Goal: Task Accomplishment & Management: Use online tool/utility

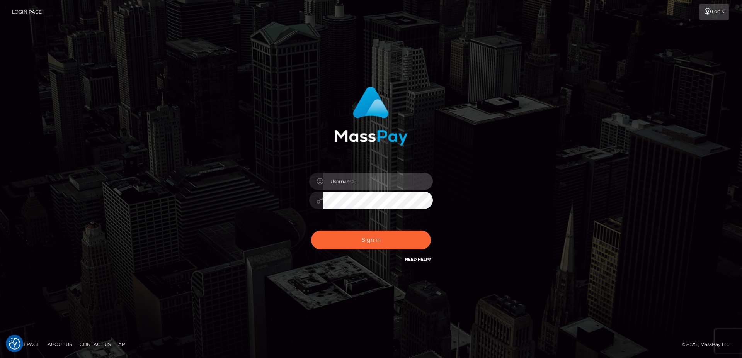
type input "faisal_uplift"
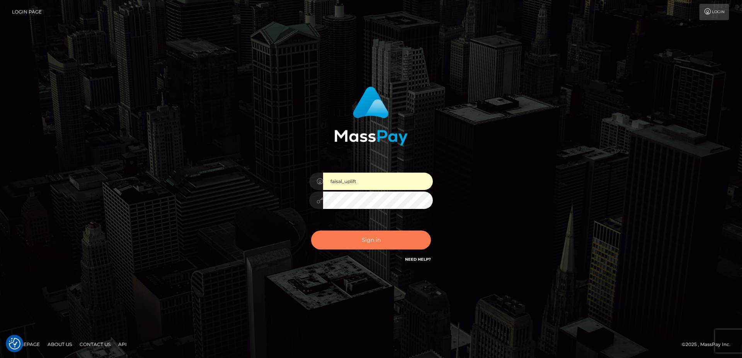
click at [370, 240] on button "Sign in" at bounding box center [371, 240] width 120 height 19
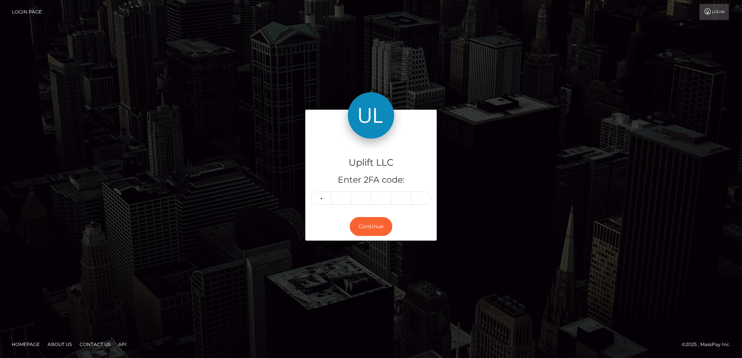
type input "1"
type input "2"
type input "5"
type input "1"
type input "0"
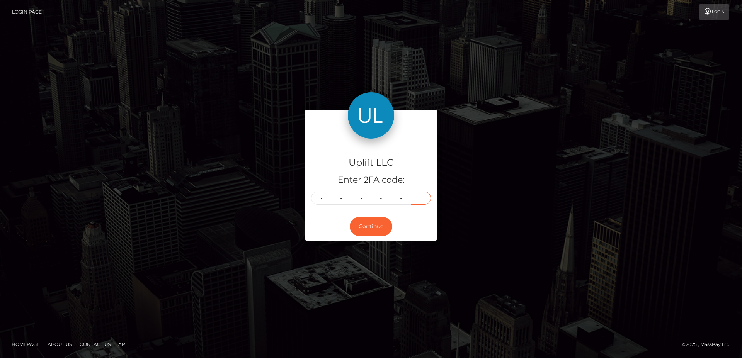
type input "0"
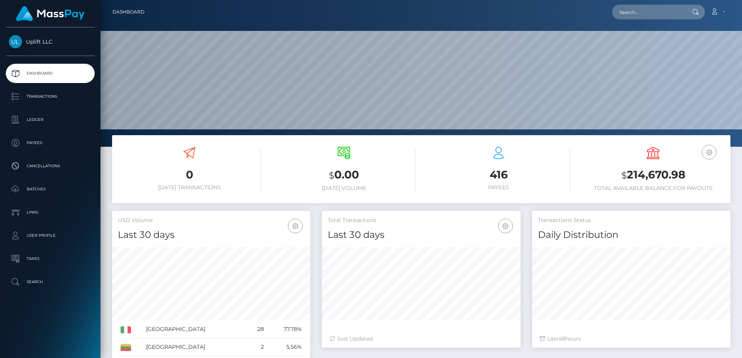
scroll to position [137, 198]
click at [50, 97] on p "Transactions" at bounding box center [50, 97] width 83 height 12
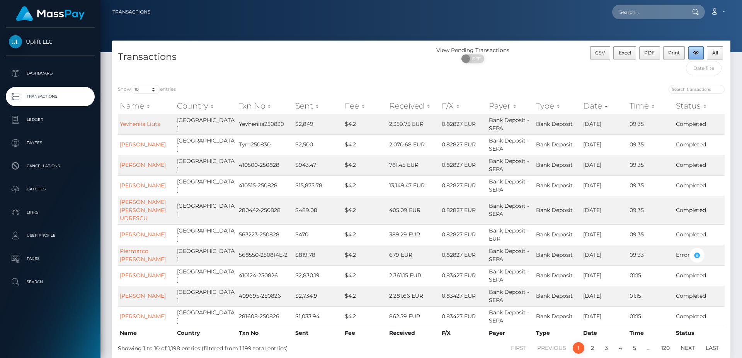
click at [703, 55] on button "button" at bounding box center [696, 52] width 16 height 13
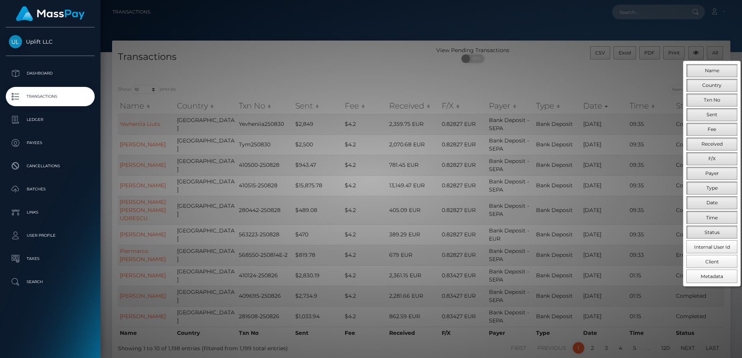
click at [582, 75] on div at bounding box center [371, 179] width 742 height 358
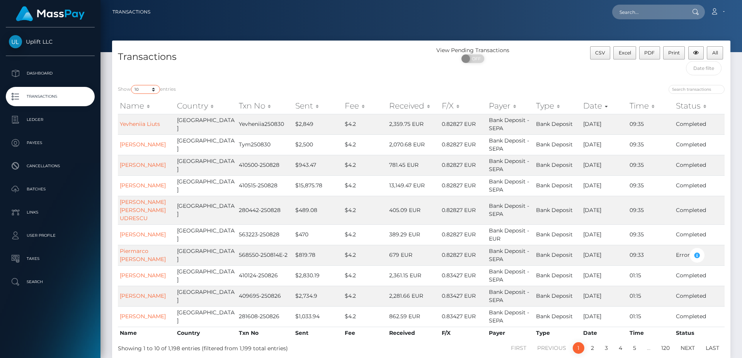
select select "500"
click option "500" at bounding box center [0, 0] width 0 height 0
click at [48, 172] on p "Cancellations" at bounding box center [50, 166] width 83 height 12
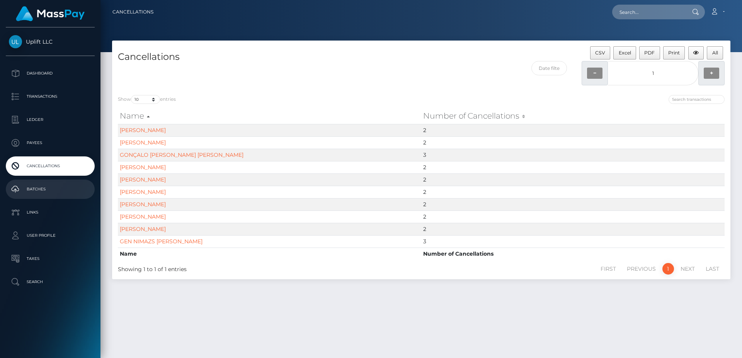
click at [39, 193] on p "Batches" at bounding box center [50, 189] width 83 height 12
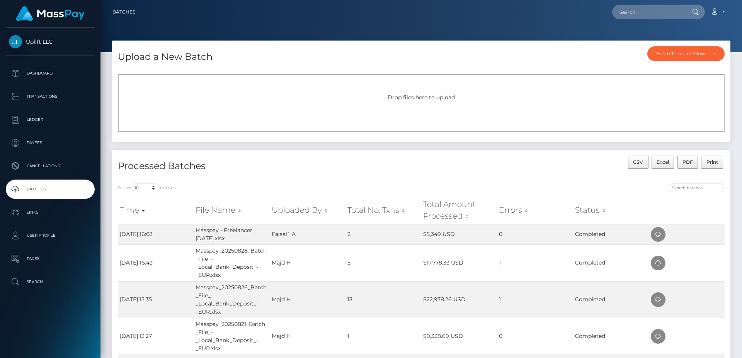
click at [484, 48] on div "Upload a New Batch Batch Template Download AED payout ARS payout AUD payout BRL…" at bounding box center [421, 55] width 618 height 28
click at [656, 265] on icon at bounding box center [657, 263] width 9 height 10
click at [539, 5] on div "Loading... Loading... Account Edit Profile Logout" at bounding box center [435, 12] width 588 height 16
click at [44, 104] on link "Transactions" at bounding box center [50, 96] width 89 height 19
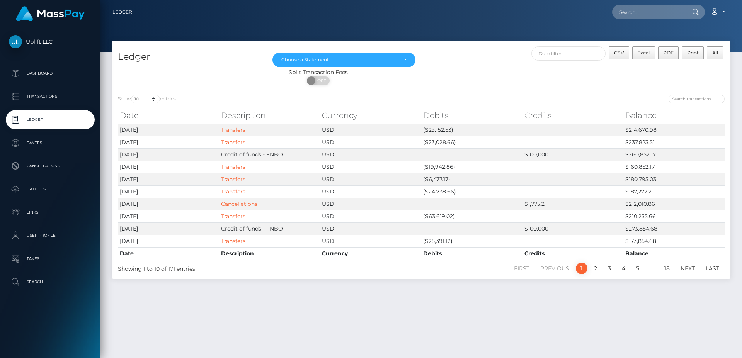
click at [149, 93] on div "Show 10 25 50 100 250 entries Date Description Currency Debits Credits Balance …" at bounding box center [421, 184] width 618 height 190
click at [131, 95] on select "10 25 50 100 250" at bounding box center [145, 99] width 29 height 9
select select "250"
click option "250" at bounding box center [0, 0] width 0 height 0
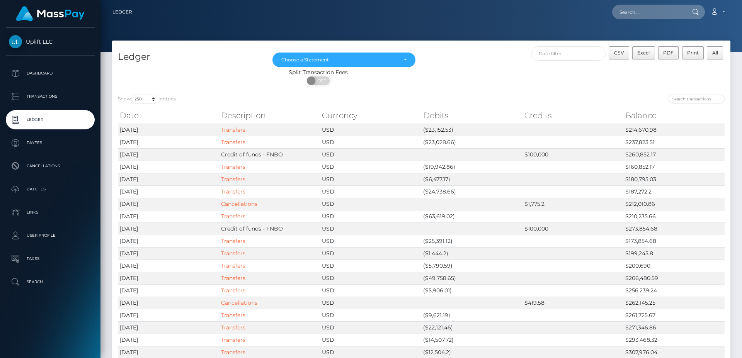
click at [42, 87] on ul "Dashboard Transactions Ledger Payees Cancellations Batches Links User Profile" at bounding box center [50, 178] width 100 height 228
click at [42, 97] on p "Transactions" at bounding box center [50, 97] width 83 height 12
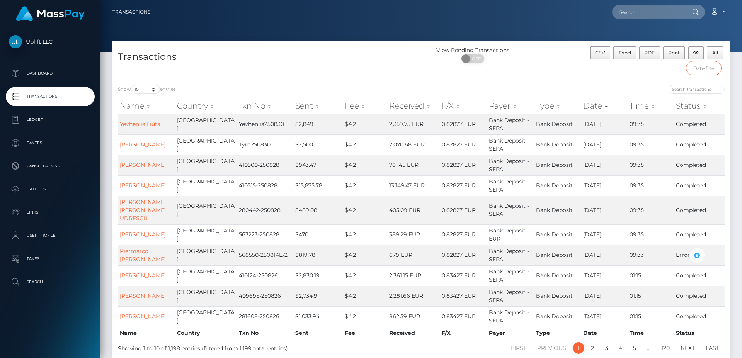
click at [707, 69] on input "text" at bounding box center [704, 68] width 36 height 14
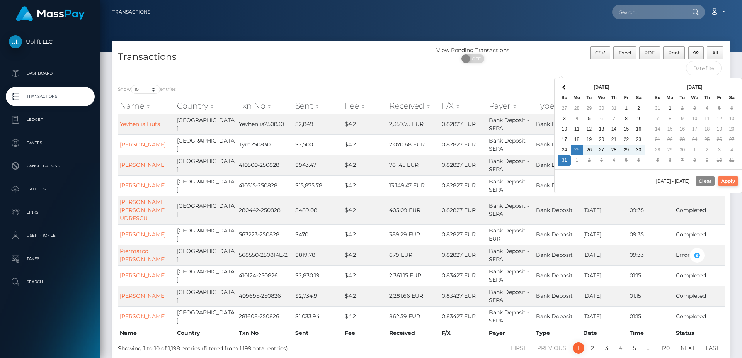
click at [728, 182] on button "Apply" at bounding box center [728, 181] width 20 height 9
type input "08/25/2025 - 08/31/2025"
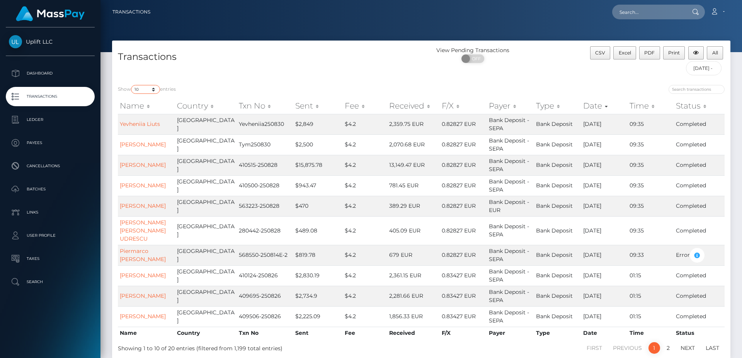
click at [131, 85] on select "10 25 50 100 250 500 1,000 3,500" at bounding box center [145, 89] width 29 height 9
select select "3500"
click option "3,500" at bounding box center [0, 0] width 0 height 0
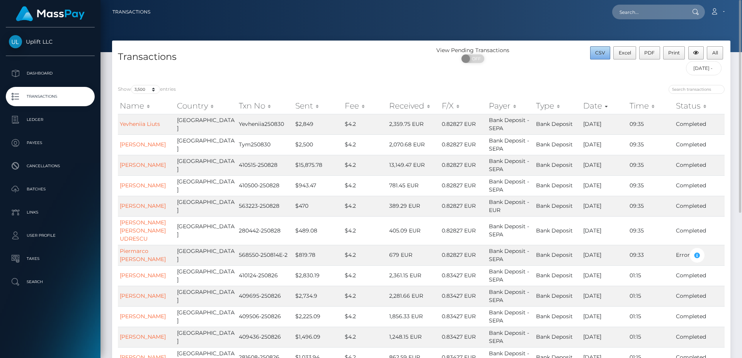
click at [603, 54] on span "CSV" at bounding box center [600, 53] width 10 height 6
